Goal: Check status: Check status

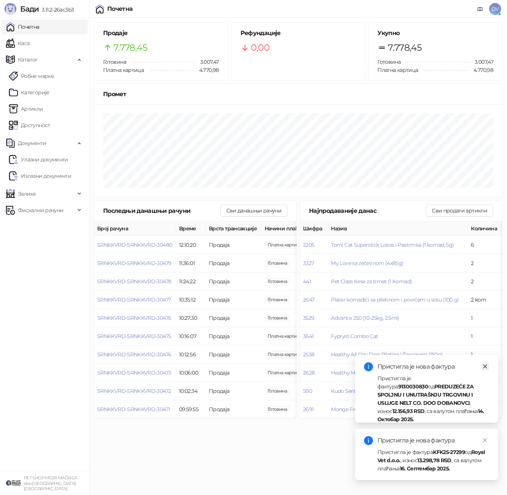
click at [486, 363] on icon "close" at bounding box center [485, 365] width 5 height 5
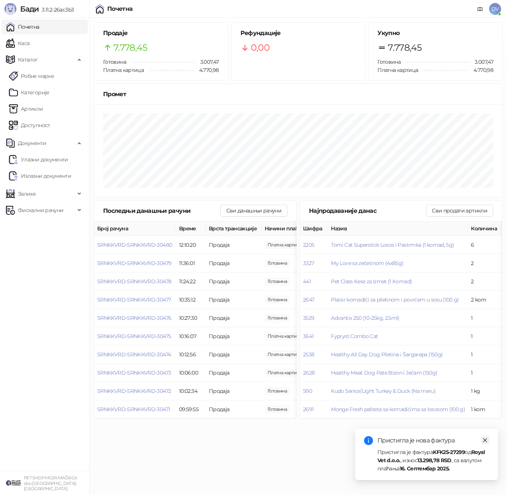
click at [487, 438] on icon "close" at bounding box center [485, 439] width 5 height 5
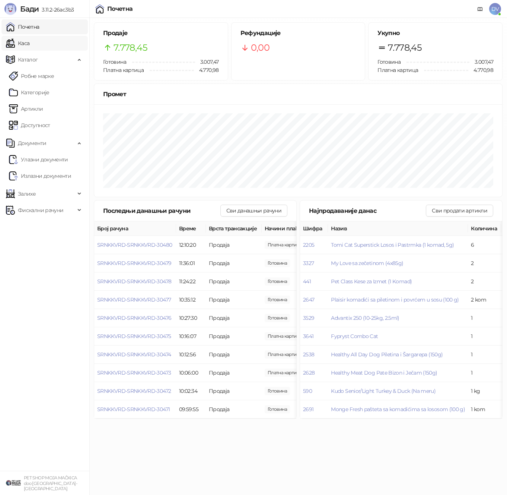
click at [29, 37] on link "Каса" at bounding box center [17, 43] width 23 height 15
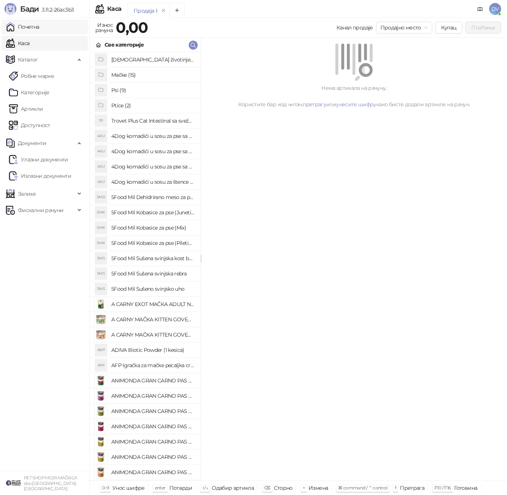
click at [39, 24] on link "Почетна" at bounding box center [23, 26] width 34 height 15
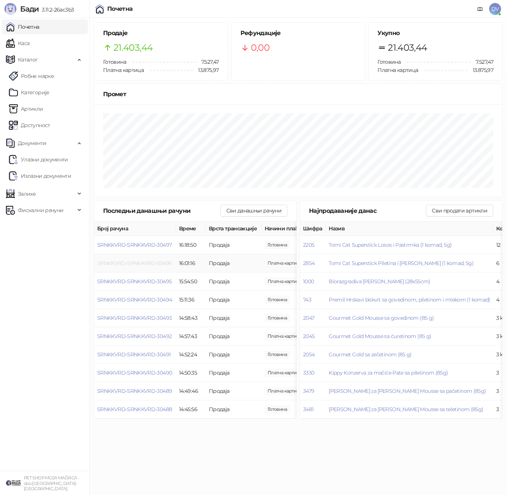
click at [146, 262] on span "SRNKKVRD-SRNKKVRD-30496" at bounding box center [134, 263] width 75 height 7
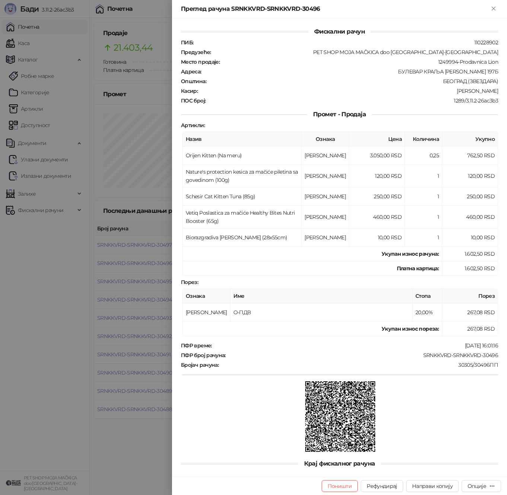
click at [136, 257] on div at bounding box center [253, 247] width 507 height 495
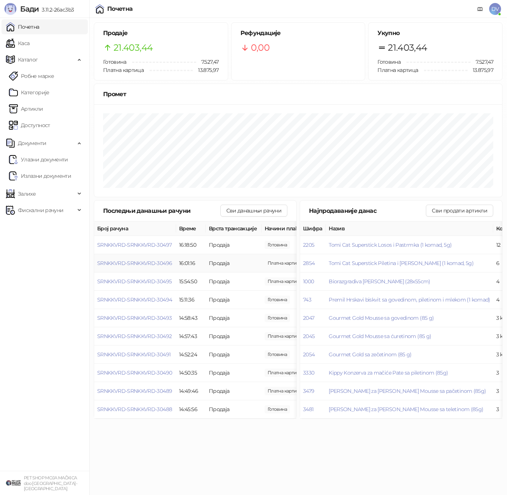
click at [146, 259] on td "SRNKKVRD-SRNKKVRD-30496" at bounding box center [135, 263] width 82 height 18
click at [145, 260] on span "SRNKKVRD-SRNKKVRD-30496" at bounding box center [134, 263] width 75 height 7
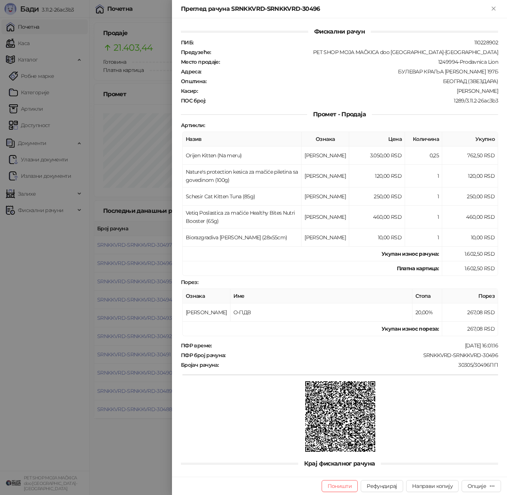
click at [145, 260] on div at bounding box center [253, 247] width 507 height 495
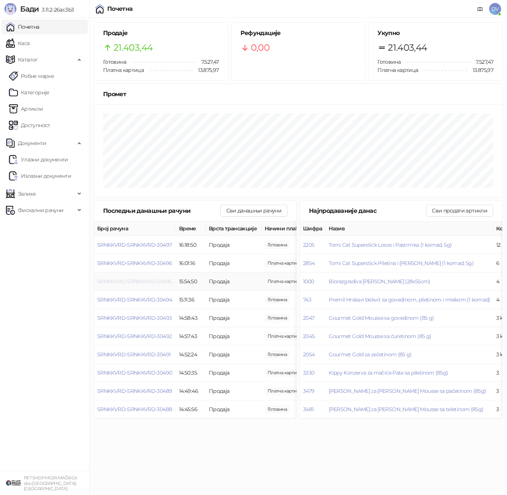
click at [143, 279] on span "SRNKKVRD-SRNKKVRD-30495" at bounding box center [134, 281] width 74 height 7
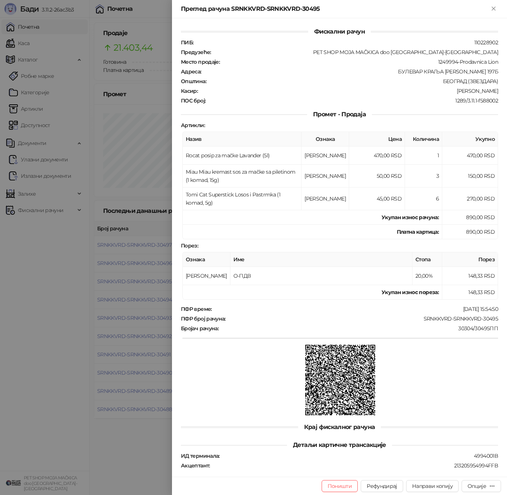
click at [142, 280] on div at bounding box center [253, 247] width 507 height 495
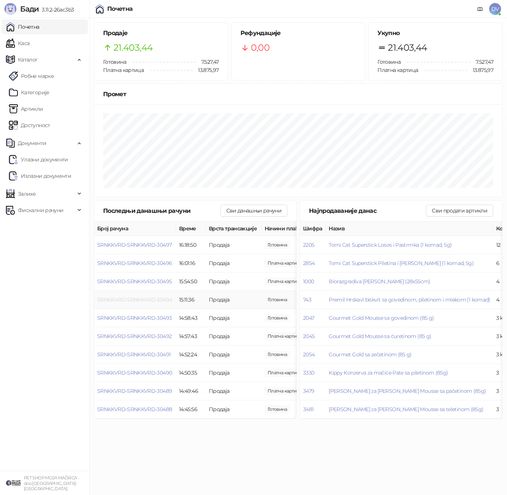
click at [118, 299] on span "SRNKKVRD-SRNKKVRD-30494" at bounding box center [134, 299] width 75 height 7
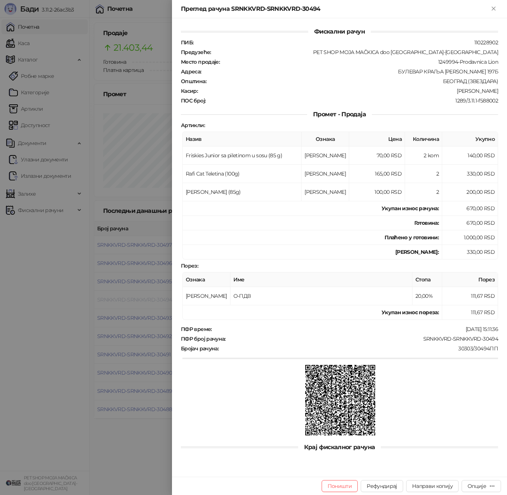
click at [118, 299] on div at bounding box center [253, 247] width 507 height 495
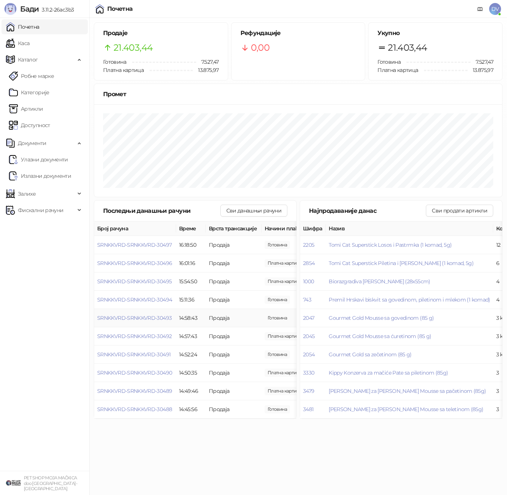
click at [123, 316] on span "SRNKKVRD-SRNKKVRD-30493" at bounding box center [134, 317] width 74 height 7
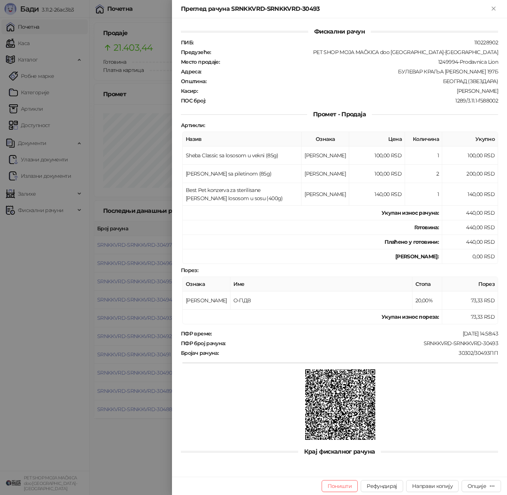
click at [123, 316] on div at bounding box center [253, 247] width 507 height 495
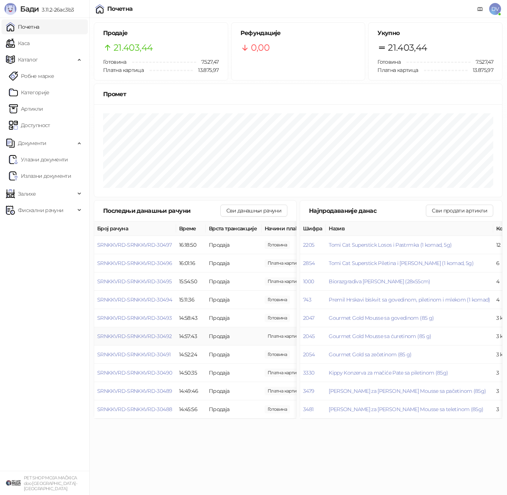
click at [137, 336] on span "SRNKKVRD-SRNKKVRD-30492" at bounding box center [134, 336] width 74 height 7
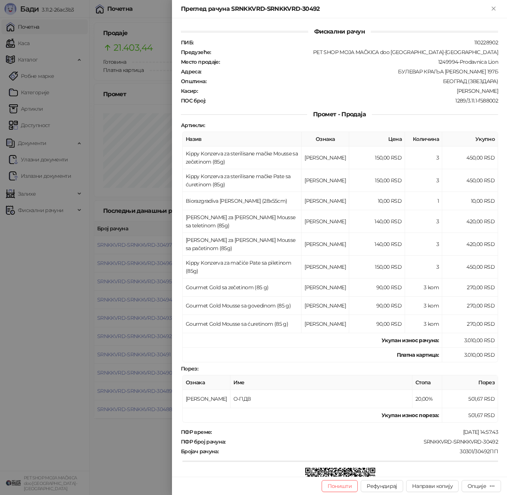
click at [137, 336] on div at bounding box center [253, 247] width 507 height 495
